Goal: Information Seeking & Learning: Learn about a topic

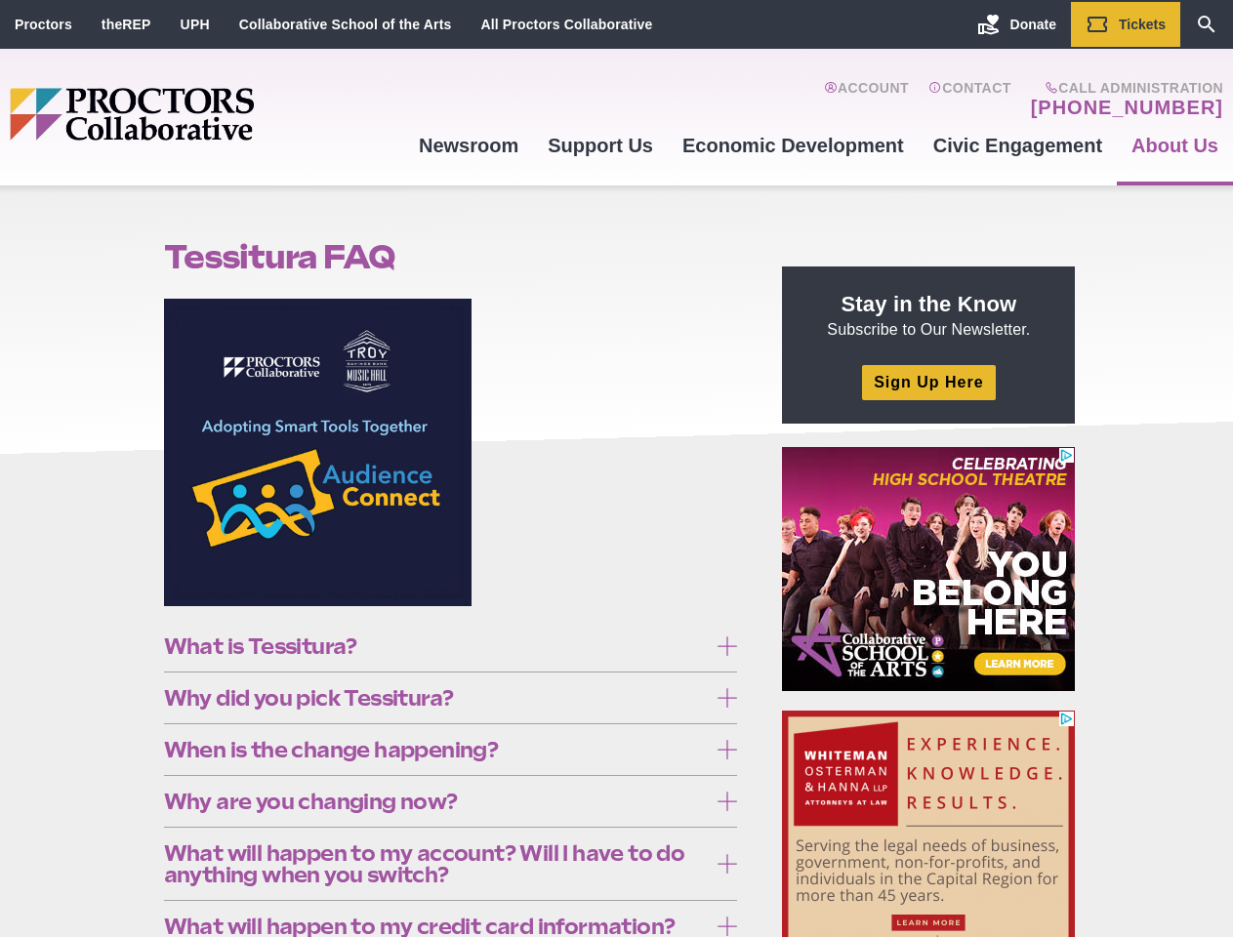
click at [616, 469] on figure at bounding box center [451, 460] width 574 height 322
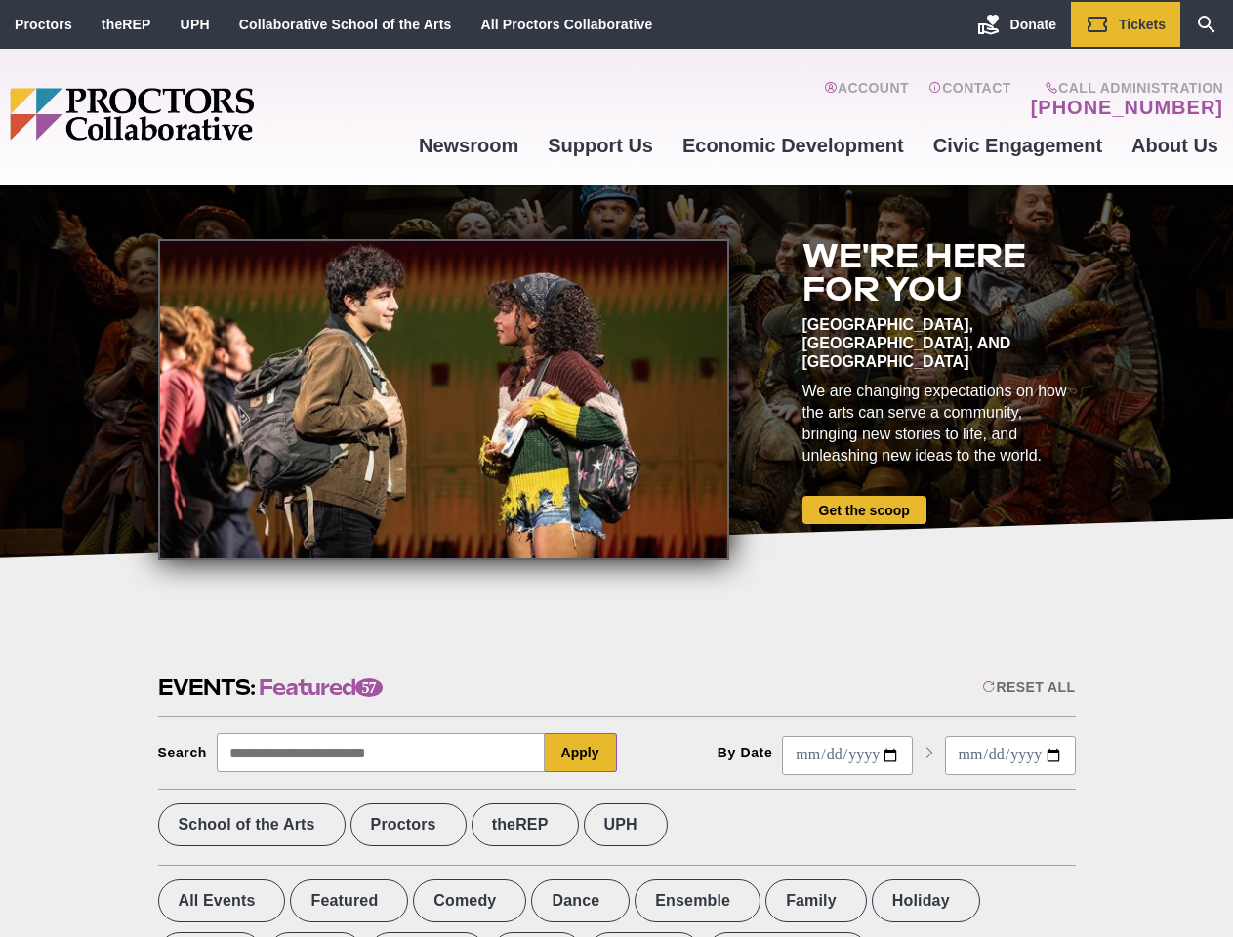
click at [616, 469] on div at bounding box center [443, 399] width 571 height 321
click at [1027, 687] on div "Reset All" at bounding box center [1028, 688] width 93 height 16
click at [581, 753] on button "Apply" at bounding box center [581, 752] width 72 height 39
